Goal: Navigation & Orientation: Find specific page/section

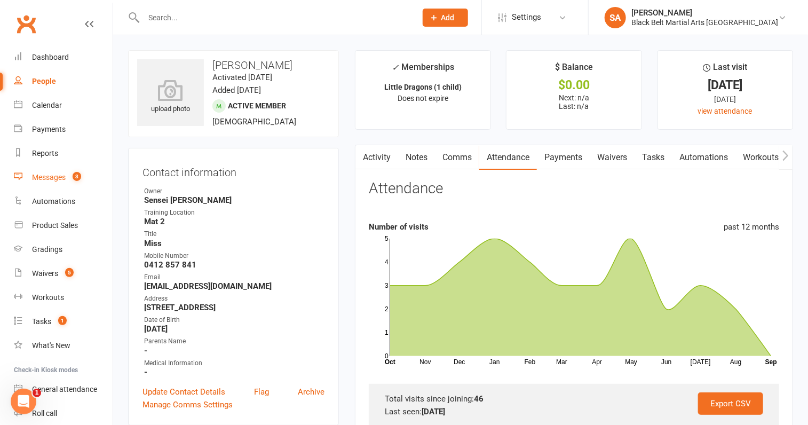
click at [51, 178] on div "Messages" at bounding box center [49, 177] width 34 height 9
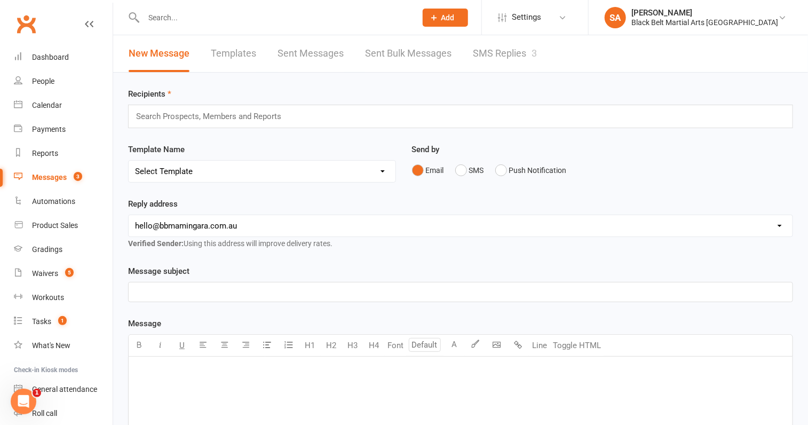
click at [489, 49] on link "SMS Replies 3" at bounding box center [505, 53] width 64 height 37
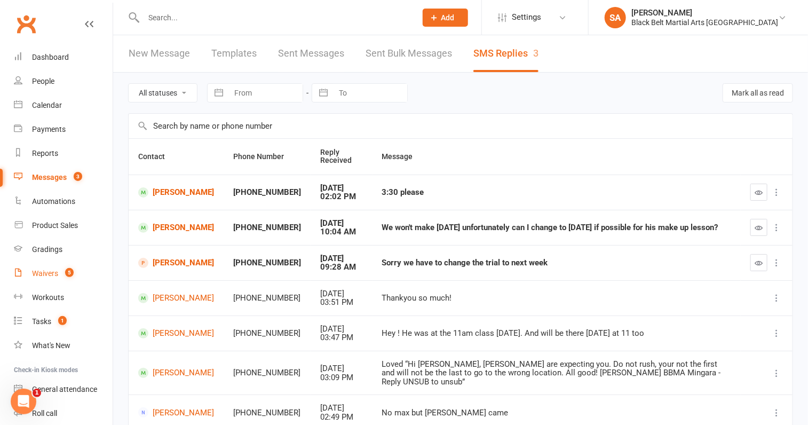
click at [45, 278] on link "Waivers 5" at bounding box center [63, 274] width 99 height 24
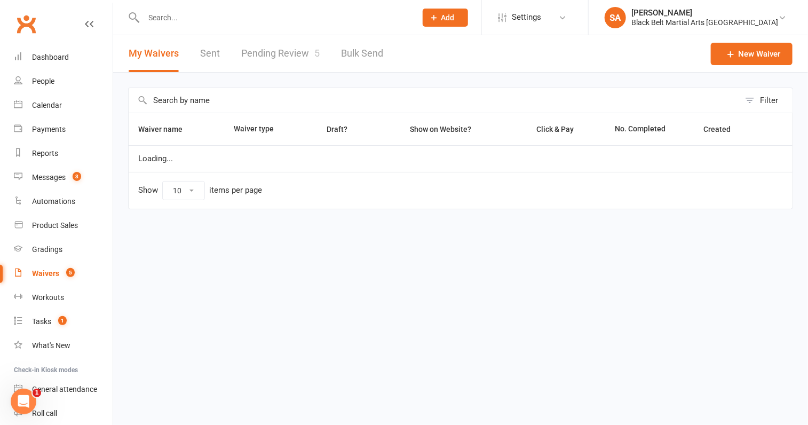
select select "100"
click at [265, 71] on link "Pending Review 5" at bounding box center [280, 53] width 78 height 37
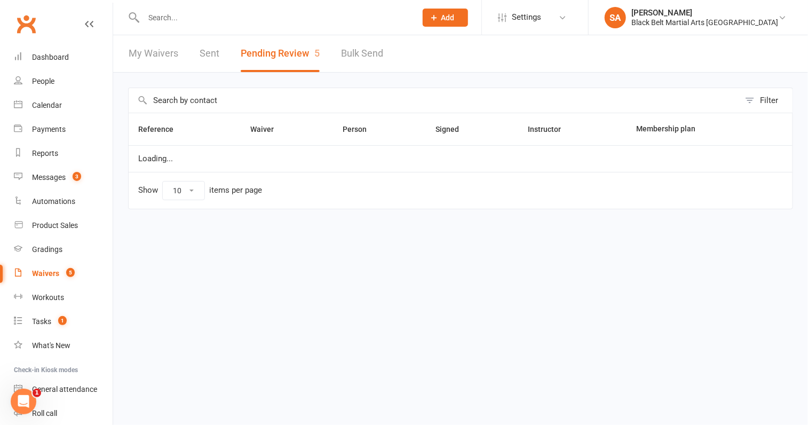
select select "50"
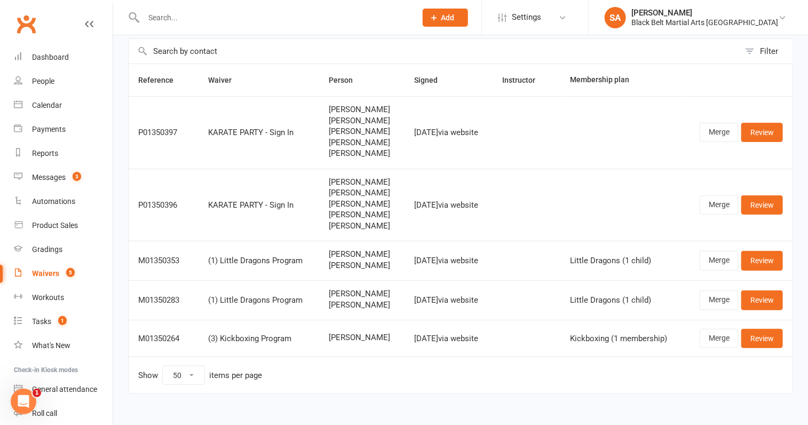
scroll to position [60, 0]
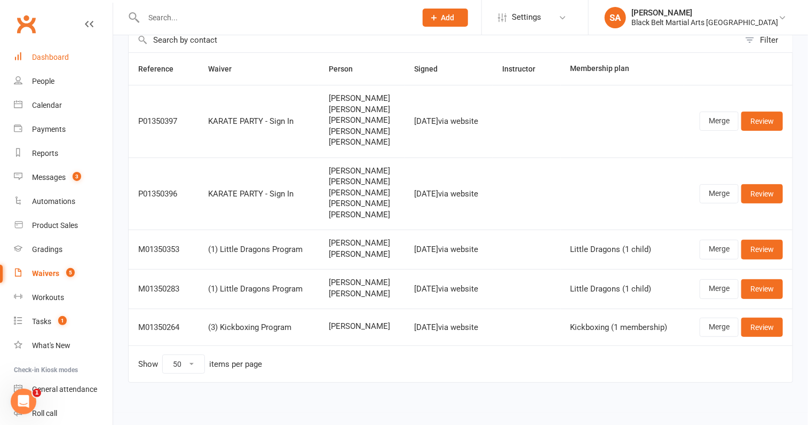
click at [48, 54] on div "Dashboard" at bounding box center [50, 57] width 37 height 9
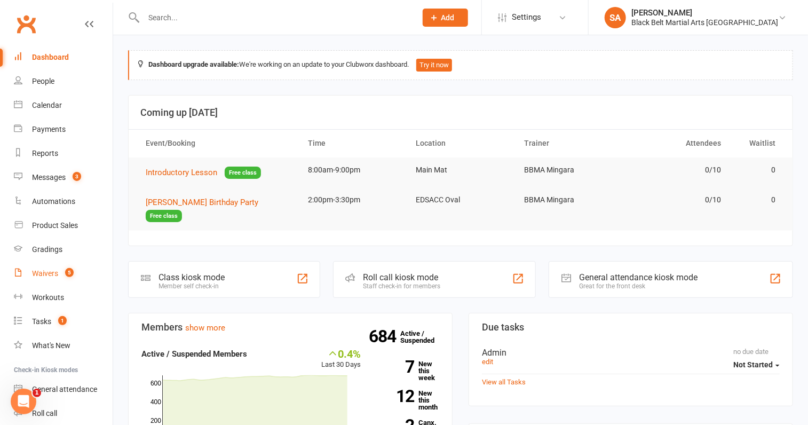
click at [50, 275] on div "Waivers" at bounding box center [45, 273] width 26 height 9
select select "100"
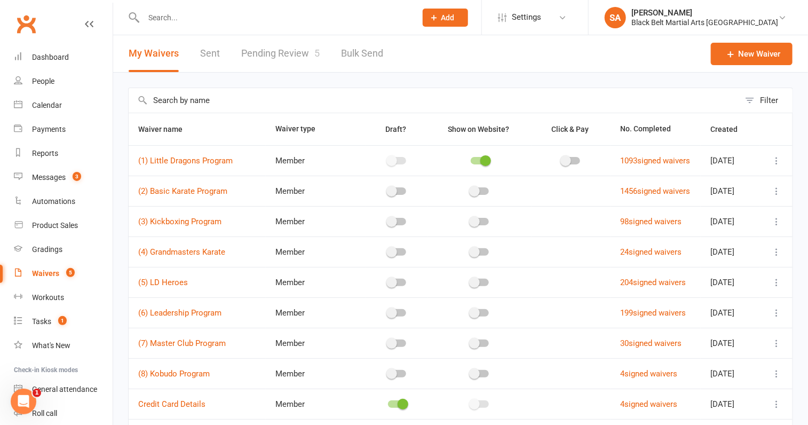
click at [292, 47] on link "Pending Review 5" at bounding box center [280, 53] width 78 height 37
select select "50"
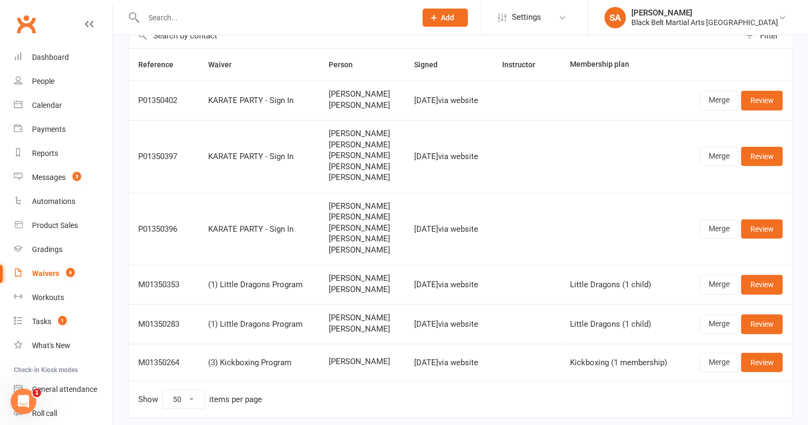
scroll to position [99, 0]
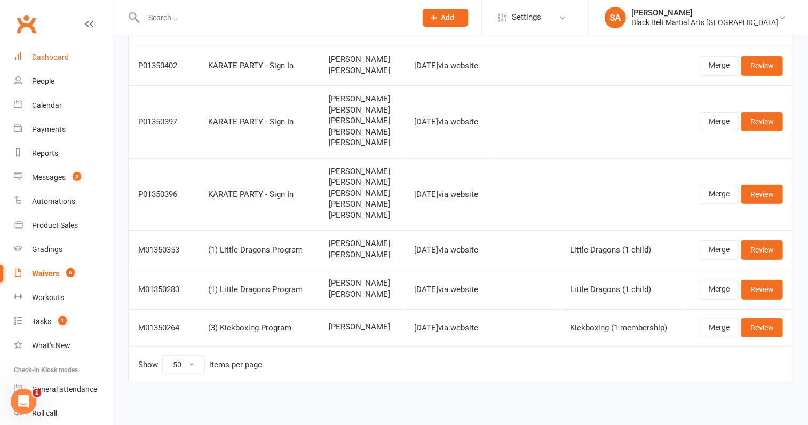
click at [54, 56] on div "Dashboard" at bounding box center [50, 57] width 37 height 9
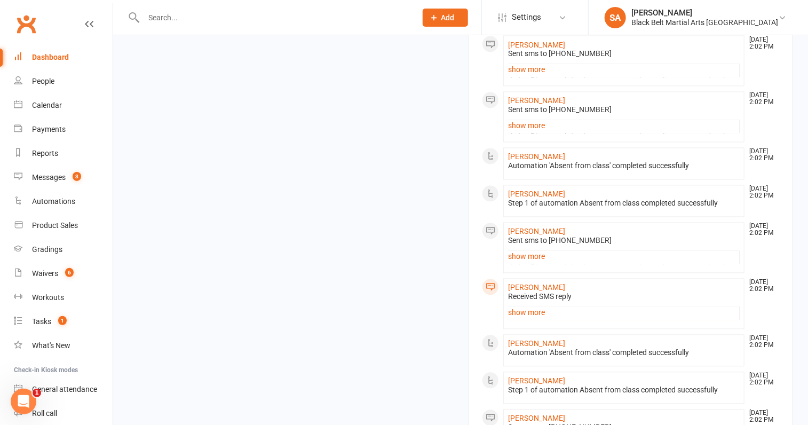
scroll to position [860, 0]
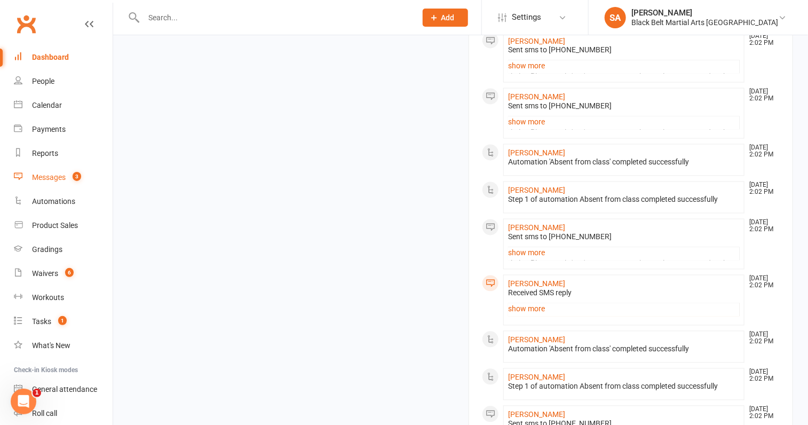
click at [54, 179] on div "Messages" at bounding box center [49, 177] width 34 height 9
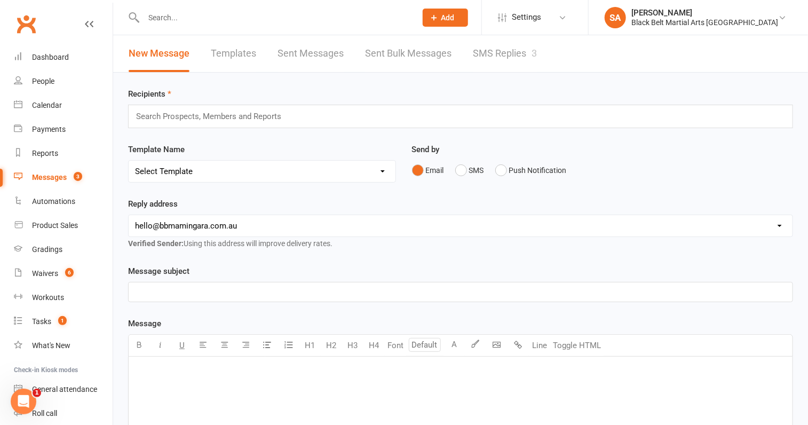
click at [480, 53] on link "SMS Replies 3" at bounding box center [505, 53] width 64 height 37
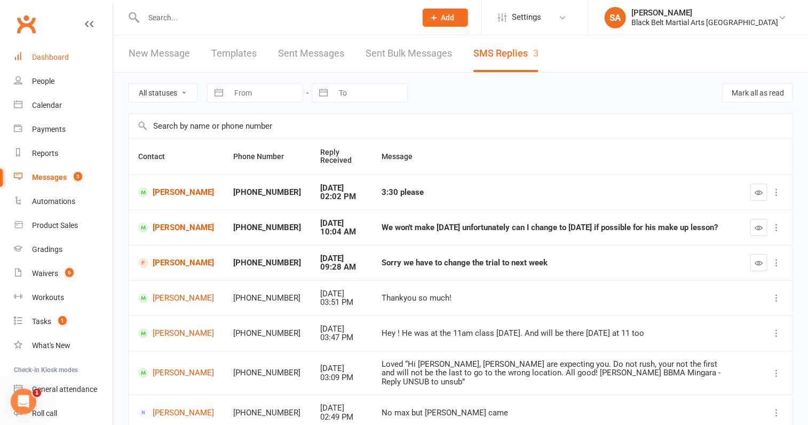
click at [62, 58] on div "Dashboard" at bounding box center [50, 57] width 37 height 9
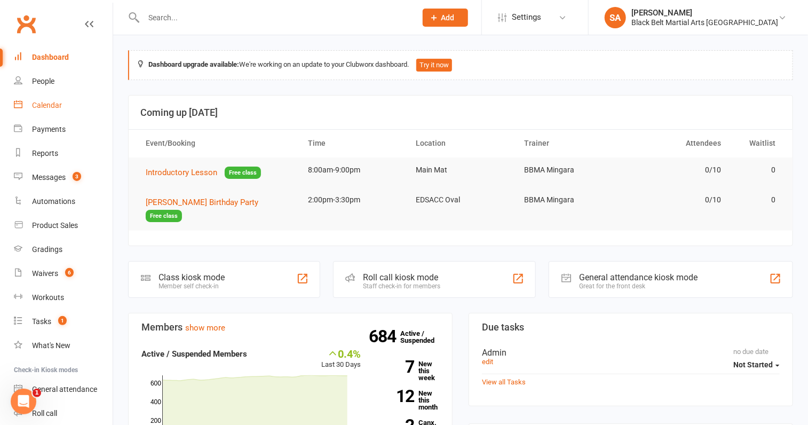
click at [48, 111] on link "Calendar" at bounding box center [63, 105] width 99 height 24
